Goal: Task Accomplishment & Management: Complete application form

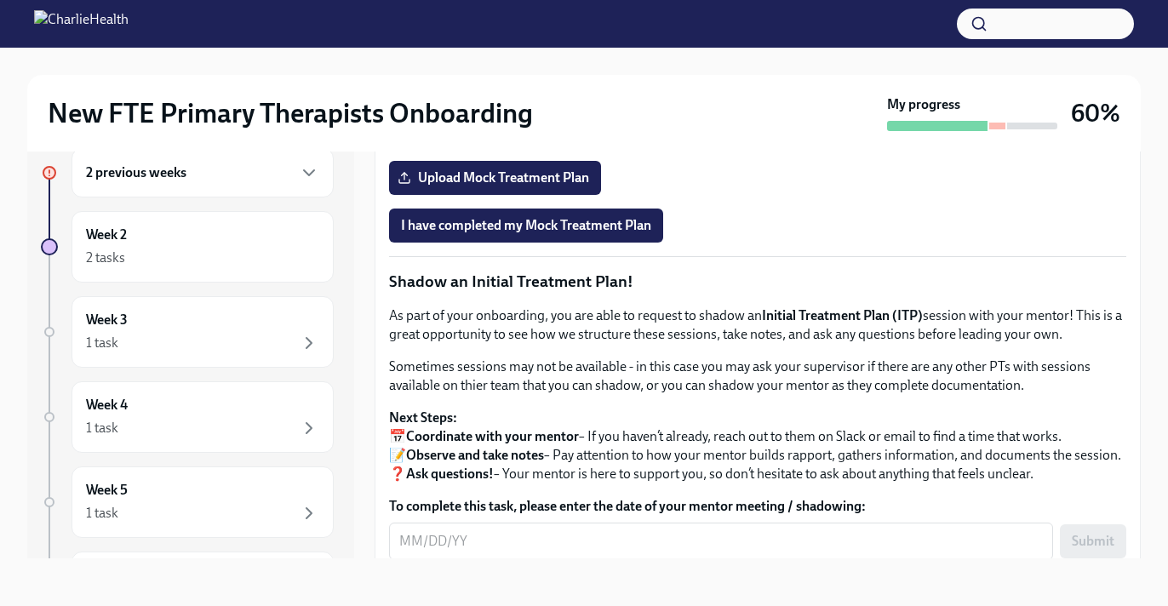
scroll to position [1276, 0]
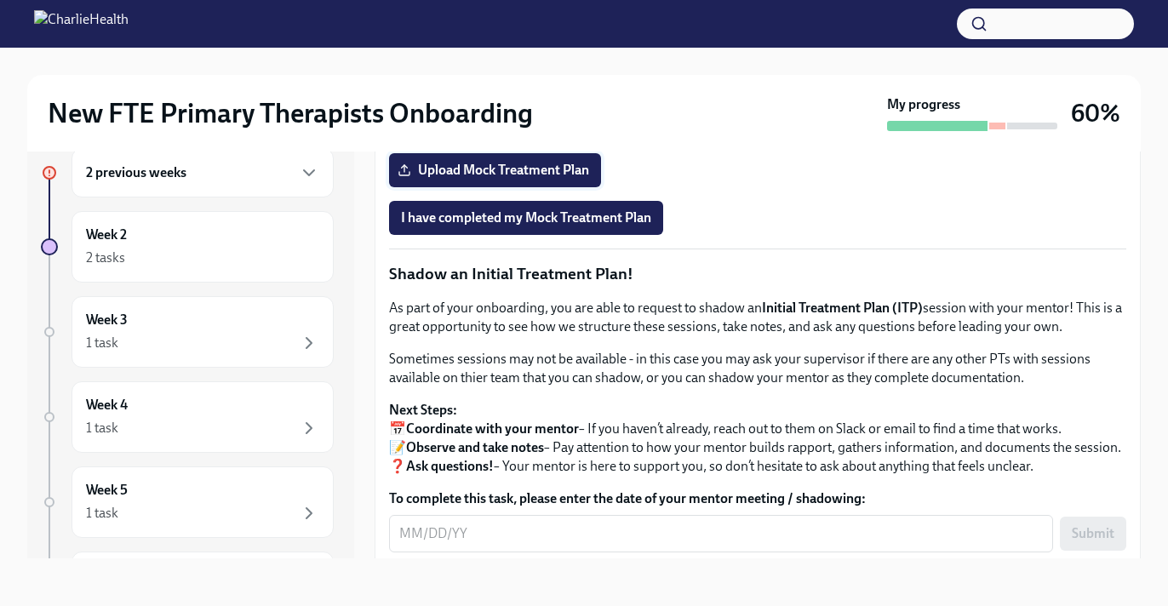
click at [526, 179] on span "Upload Mock Treatment Plan" at bounding box center [495, 170] width 188 height 17
click at [0, 0] on input "Upload Mock Treatment Plan" at bounding box center [0, 0] width 0 height 0
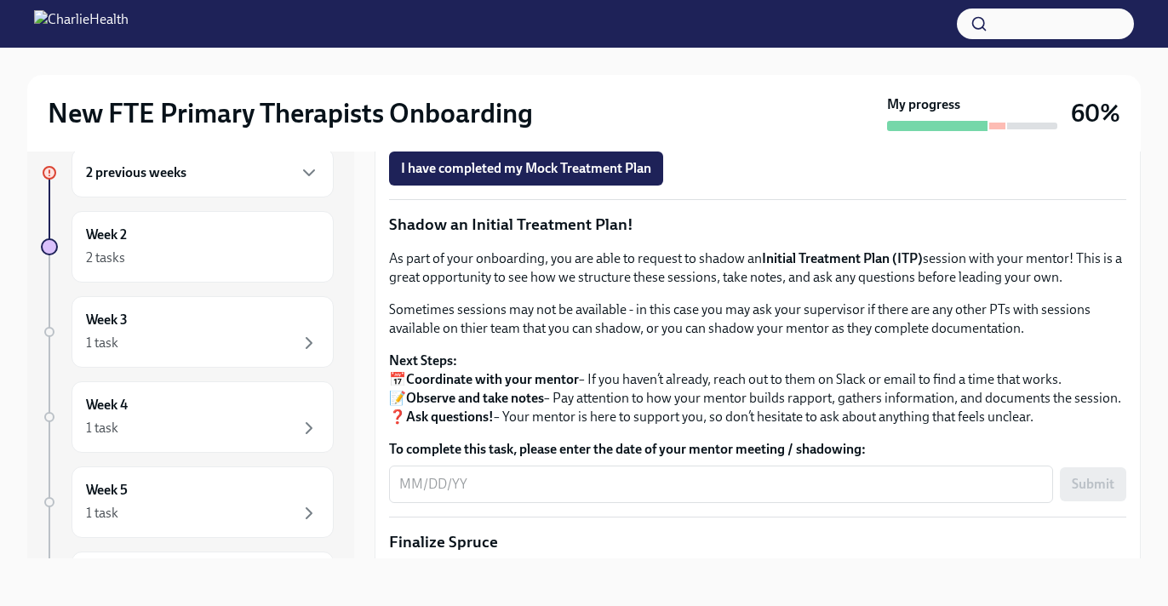
scroll to position [1332, 0]
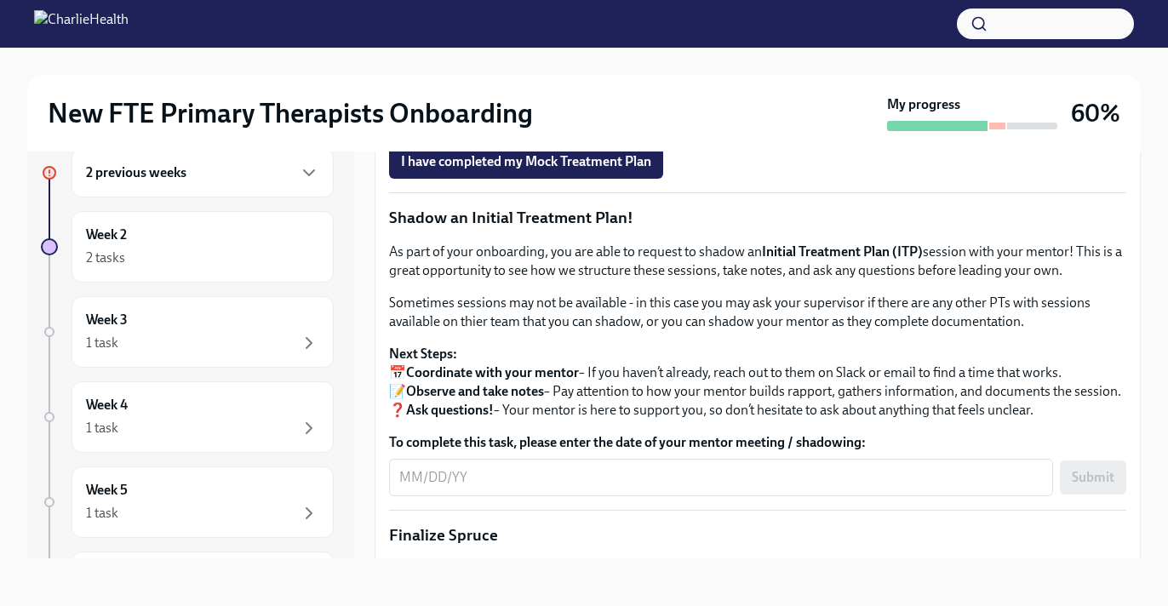
click at [518, 123] on span "Upload Mock Treatment Plan" at bounding box center [495, 114] width 188 height 17
click at [0, 0] on input "Upload Mock Treatment Plan" at bounding box center [0, 0] width 0 height 0
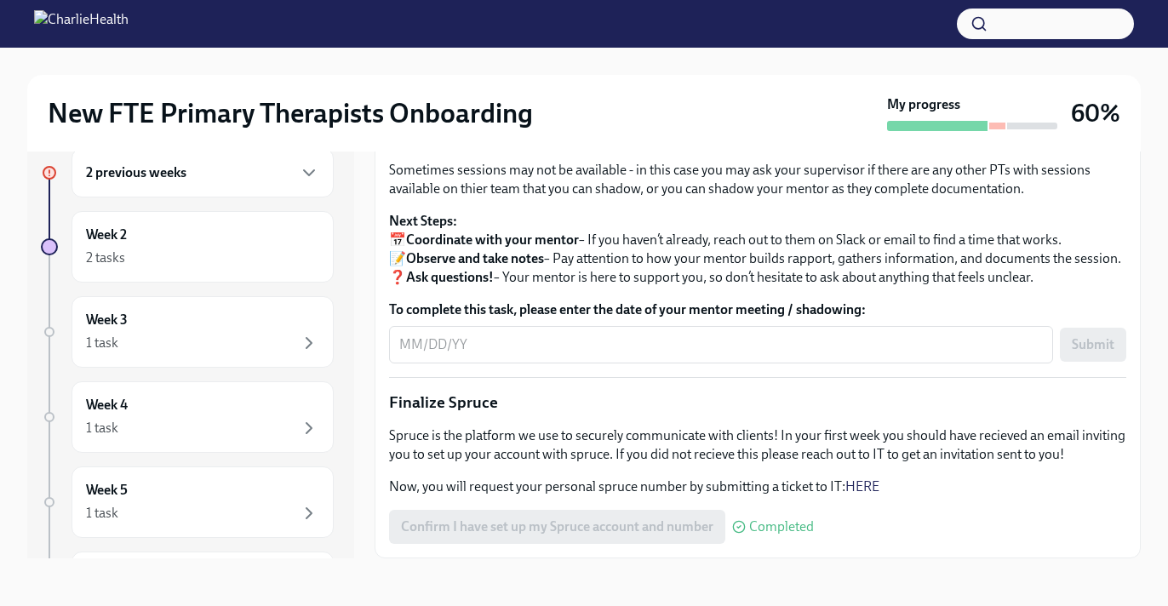
scroll to position [1688, 0]
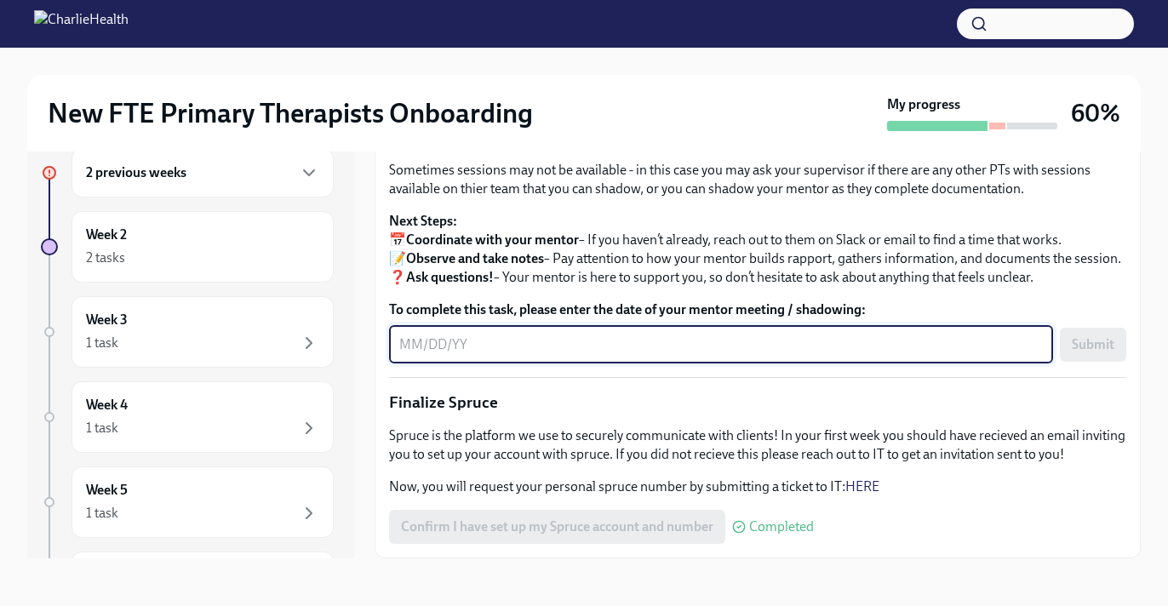
click at [698, 355] on textarea "To complete this task, please enter the date of your mentor meeting / shadowing:" at bounding box center [721, 345] width 644 height 20
type textarea "0"
type textarea "/"
type textarea "[DATE]"
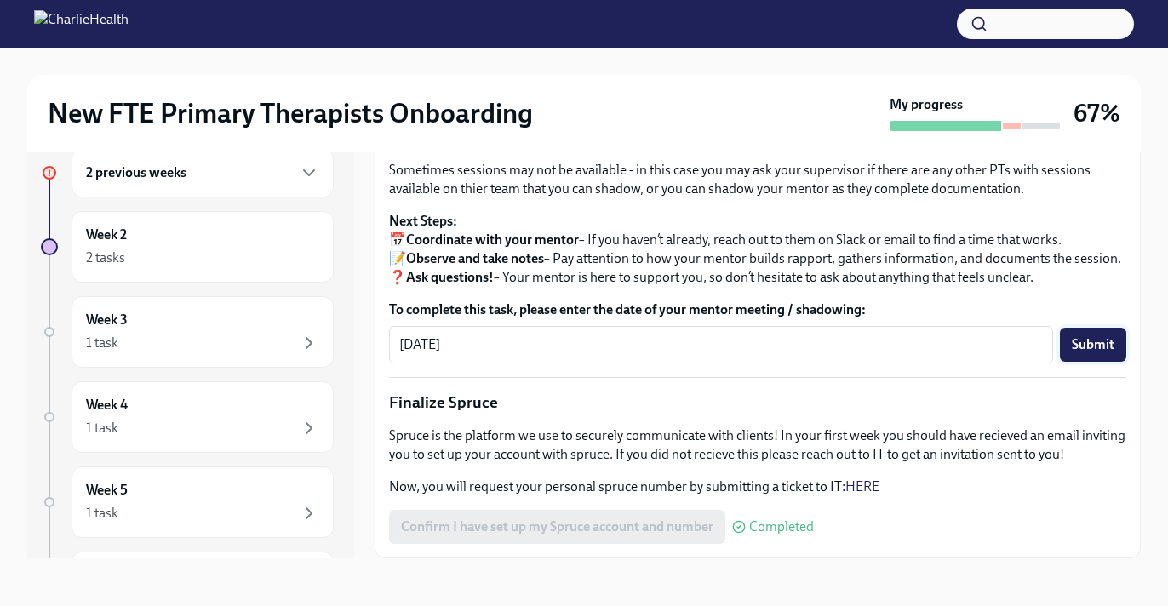
click at [1067, 362] on button "Submit" at bounding box center [1093, 345] width 66 height 34
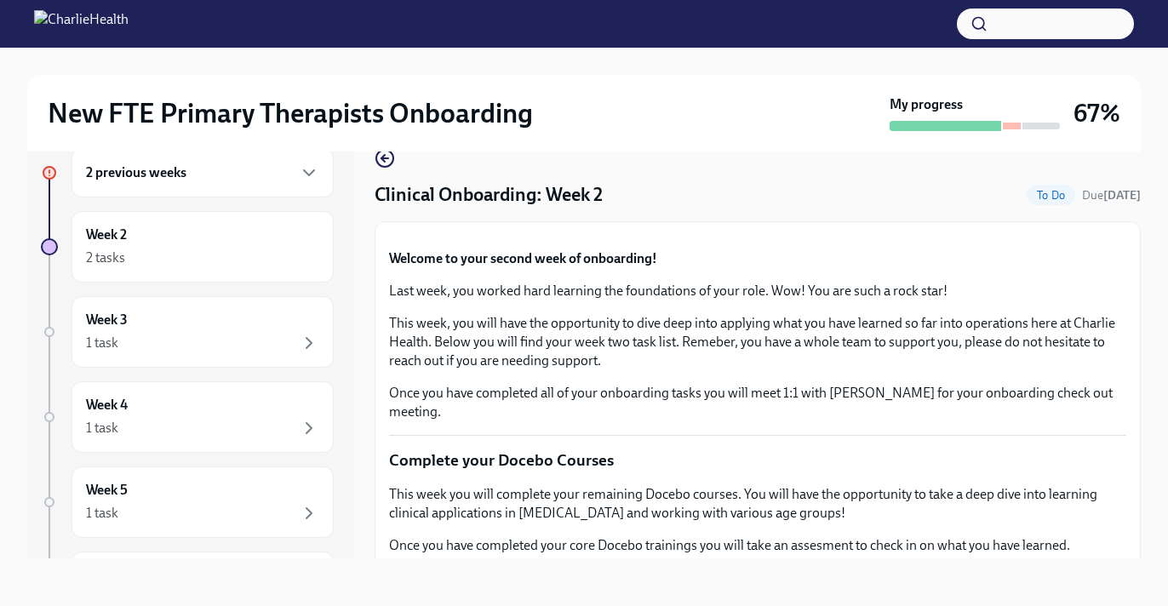
scroll to position [0, 0]
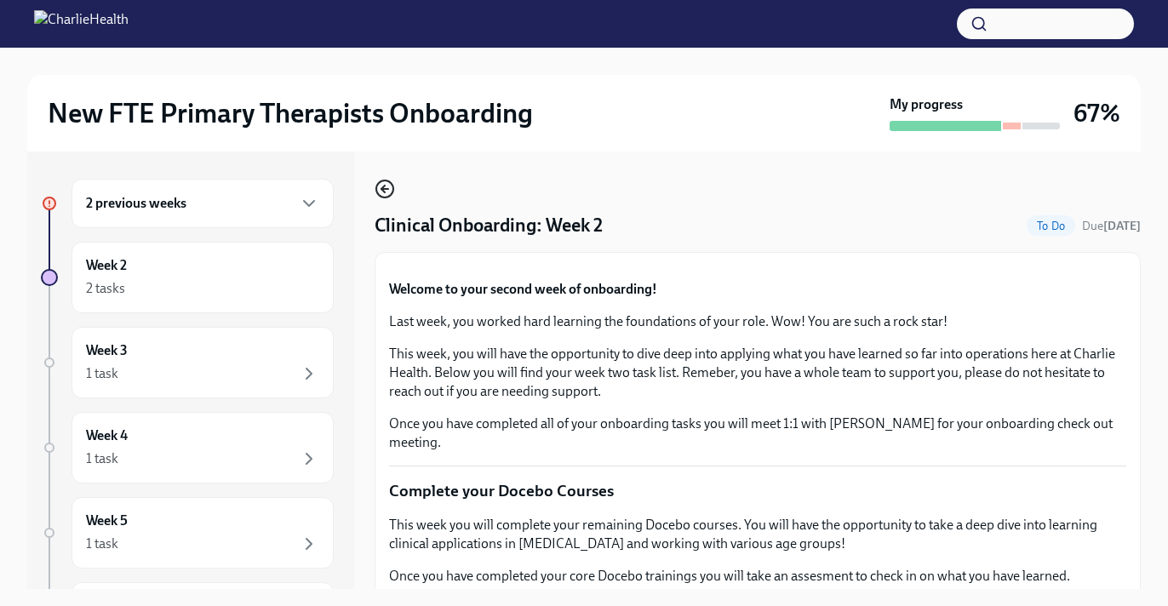
click at [382, 183] on icon "button" at bounding box center [385, 189] width 20 height 20
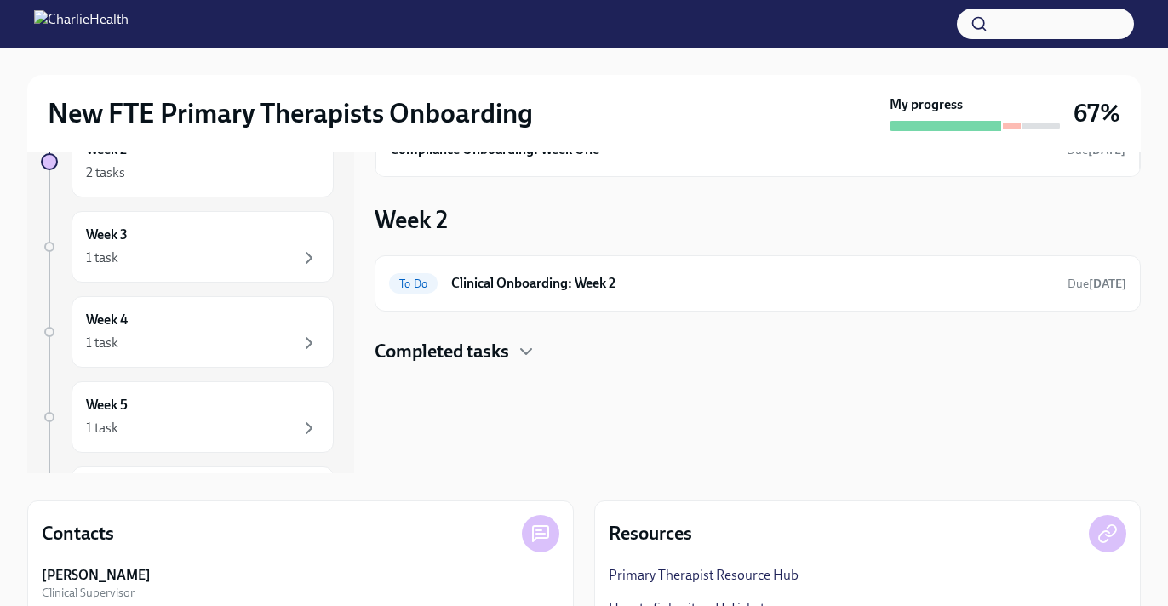
scroll to position [51, 0]
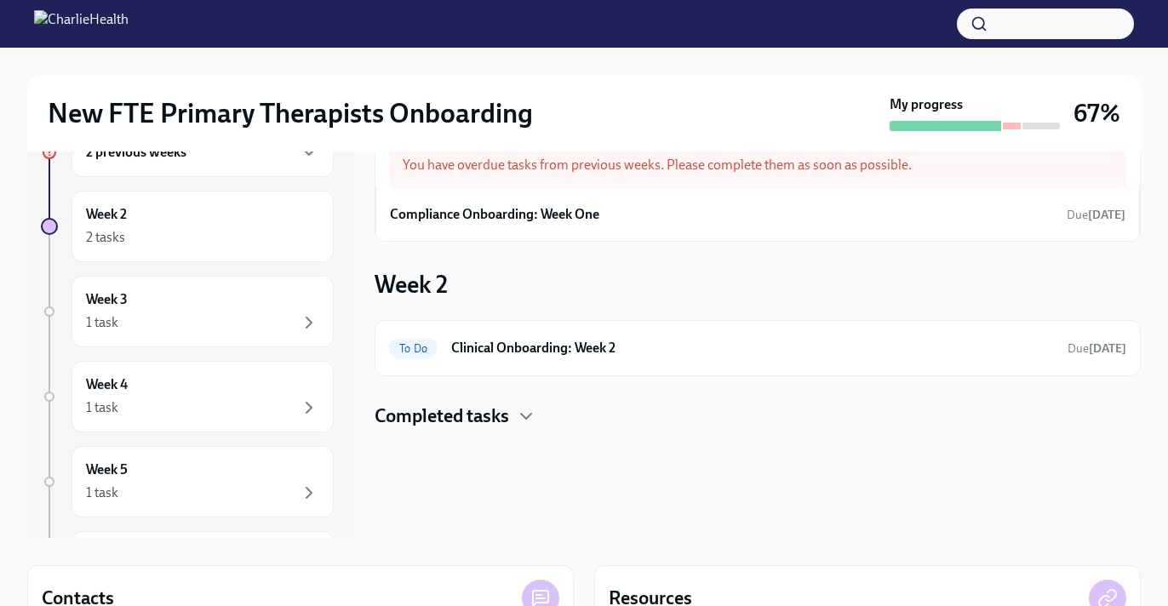
click at [501, 422] on h4 "Completed tasks" at bounding box center [442, 417] width 135 height 26
click at [533, 345] on h6 "Clinical Onboarding: Week 2" at bounding box center [752, 348] width 603 height 19
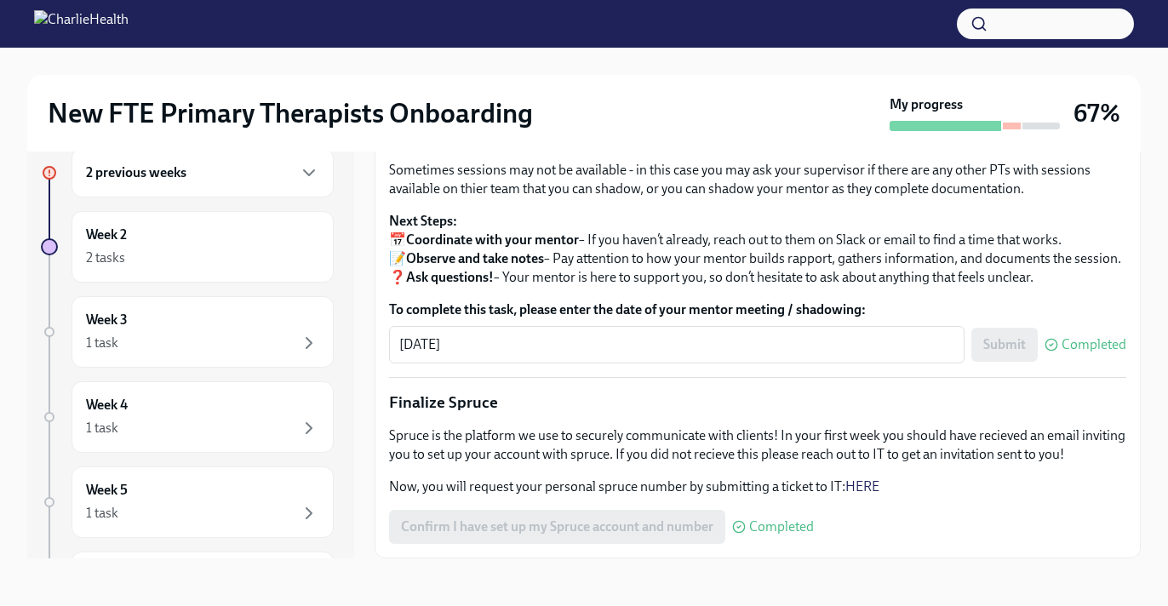
scroll to position [1685, 0]
